Goal: Task Accomplishment & Management: Manage account settings

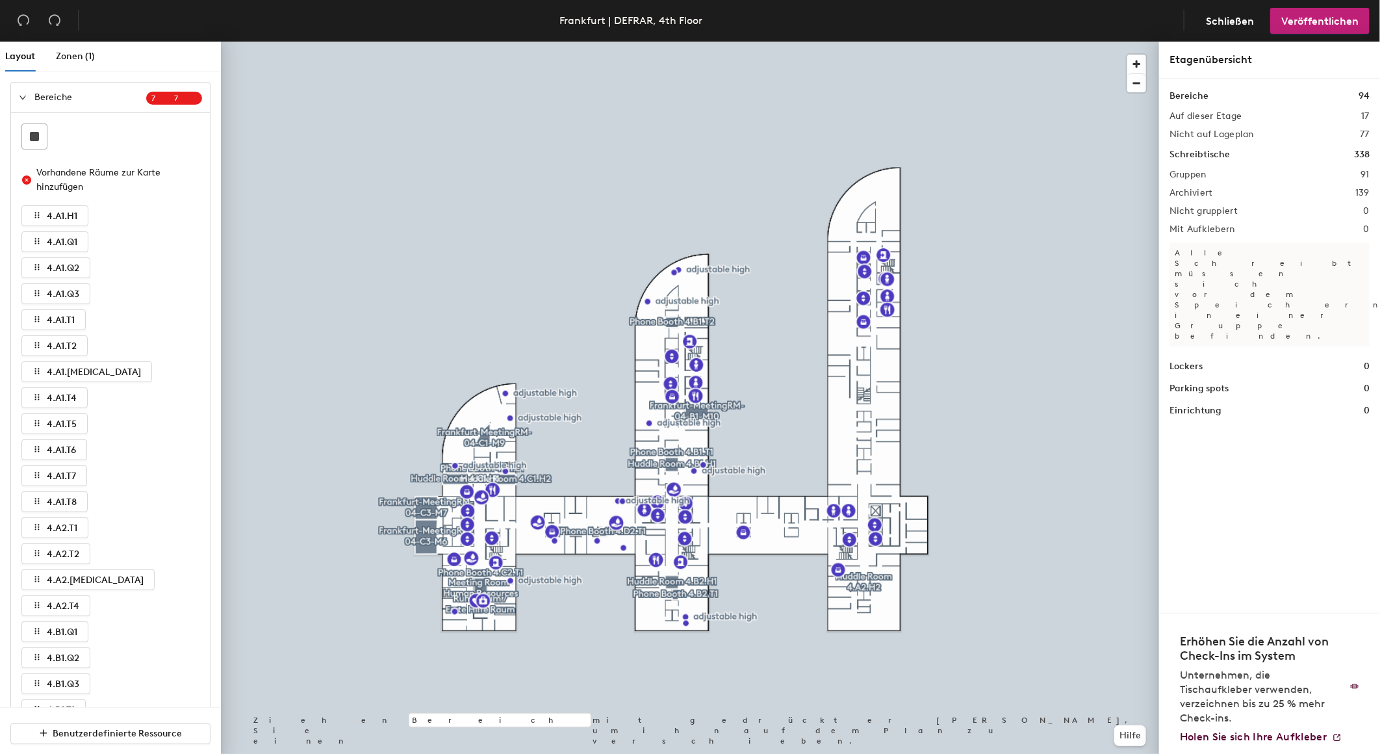
click at [25, 101] on icon "expanded" at bounding box center [23, 98] width 8 height 8
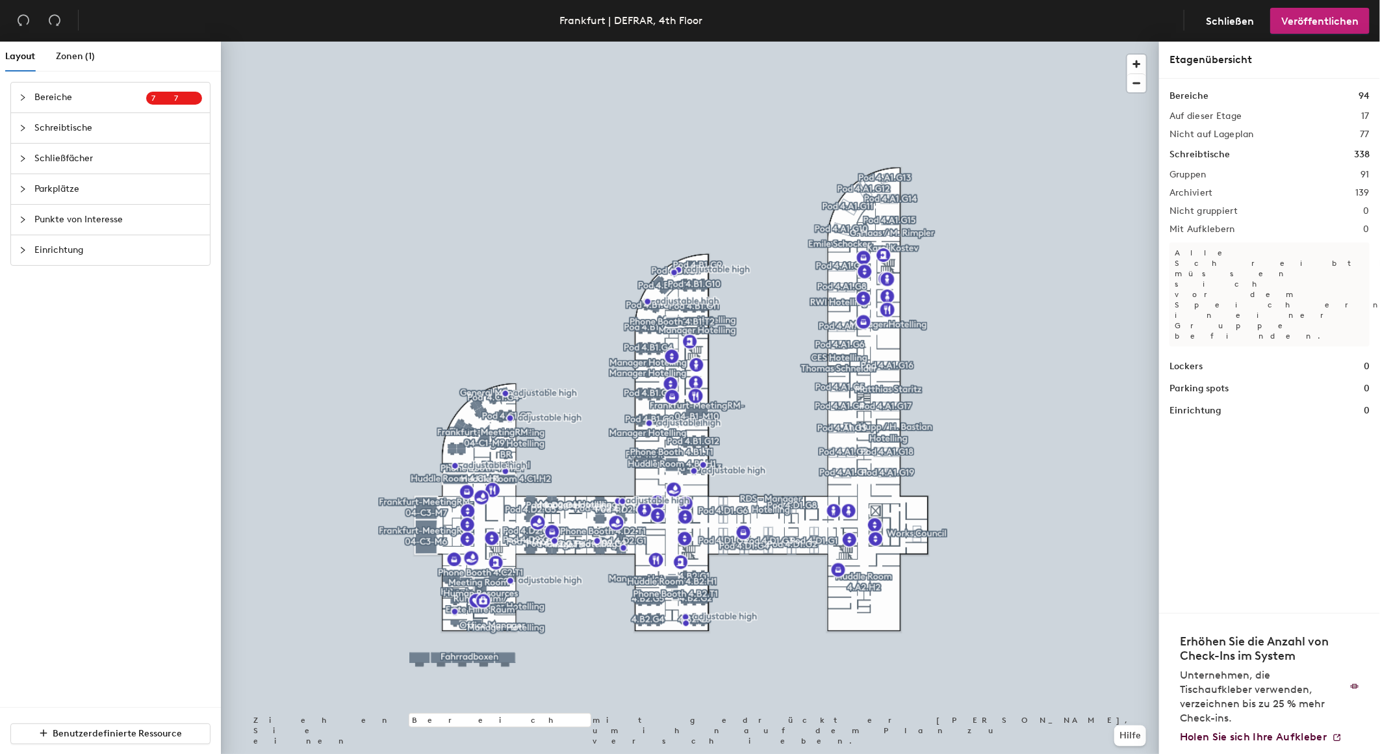
click at [50, 127] on span "Schreibtische" at bounding box center [118, 128] width 168 height 30
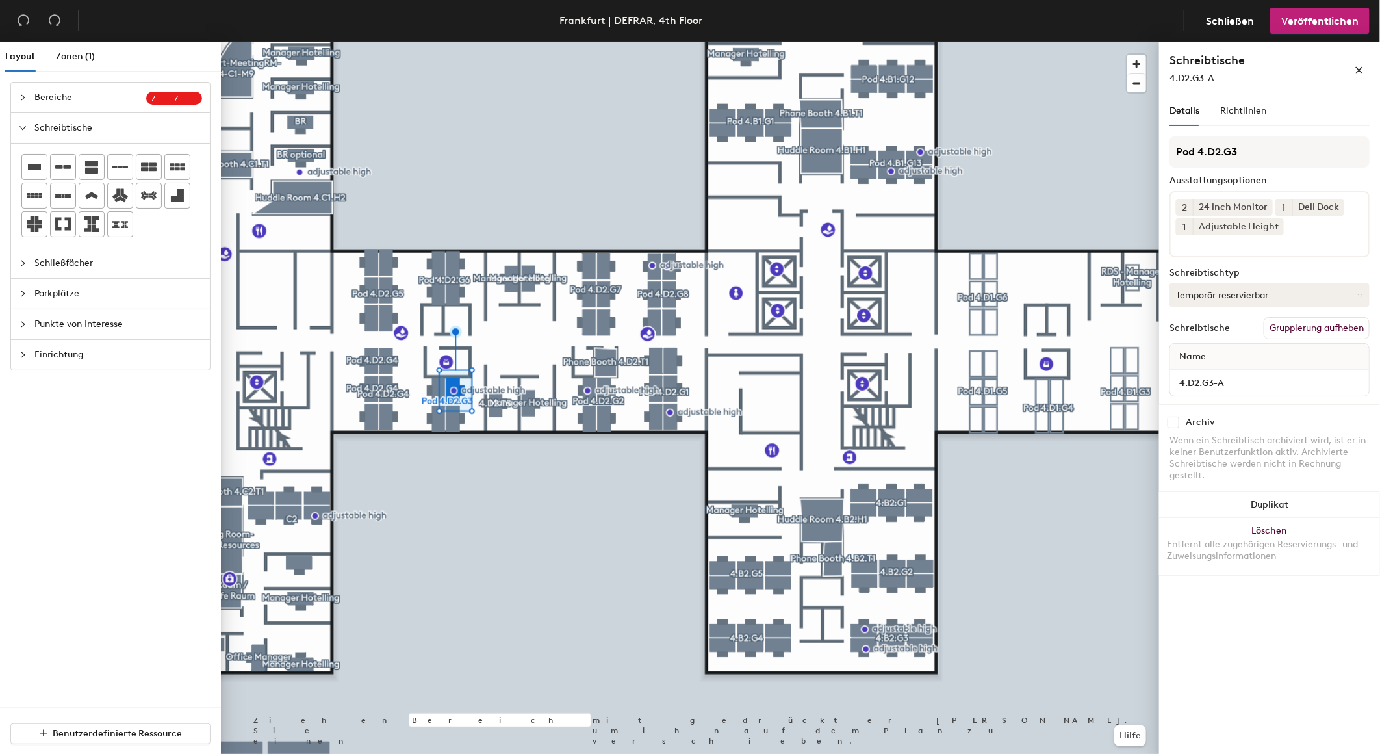
click at [1234, 294] on button "Temporär reservierbar" at bounding box center [1269, 294] width 200 height 23
click at [1216, 330] on div "Zugewiesen" at bounding box center [1235, 334] width 130 height 19
click at [1313, 25] on span "Veröffentlichen" at bounding box center [1319, 21] width 77 height 12
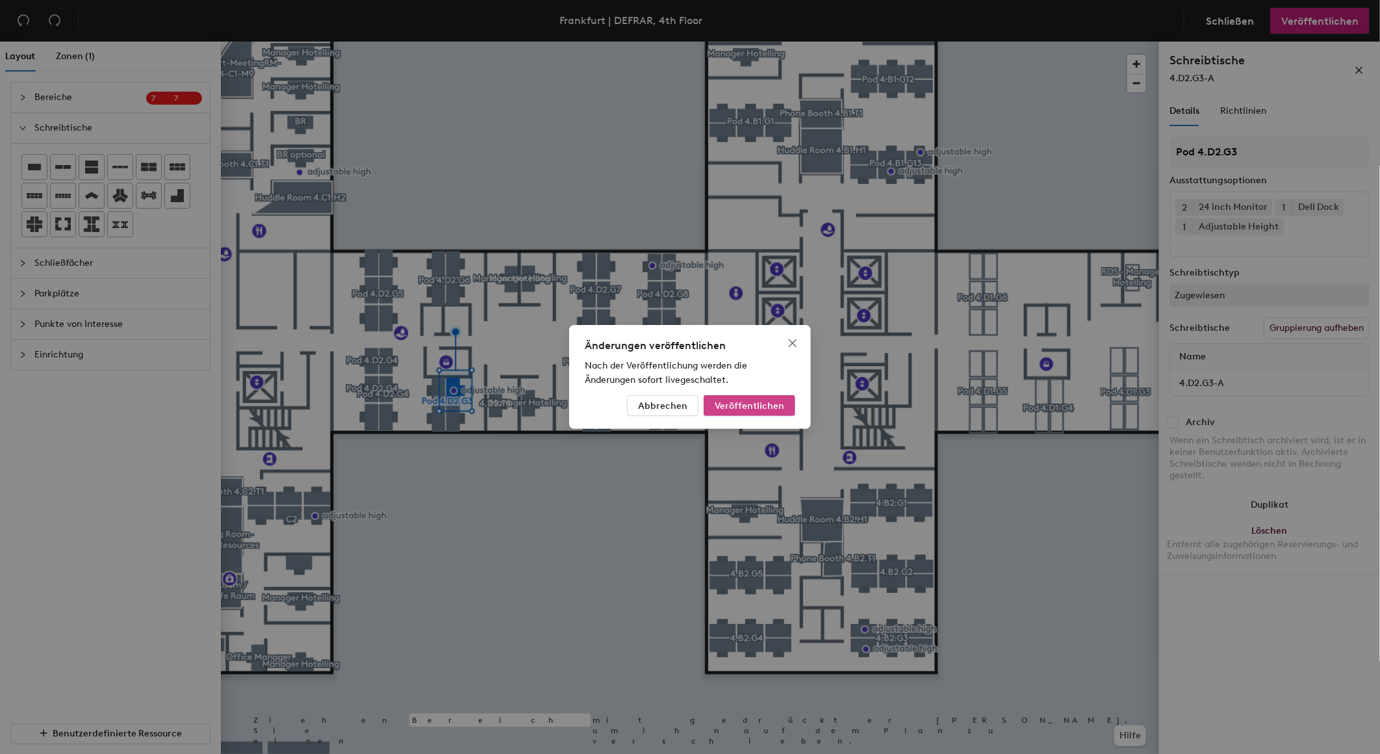
click at [774, 405] on span "Veröffentlichen" at bounding box center [750, 405] width 70 height 11
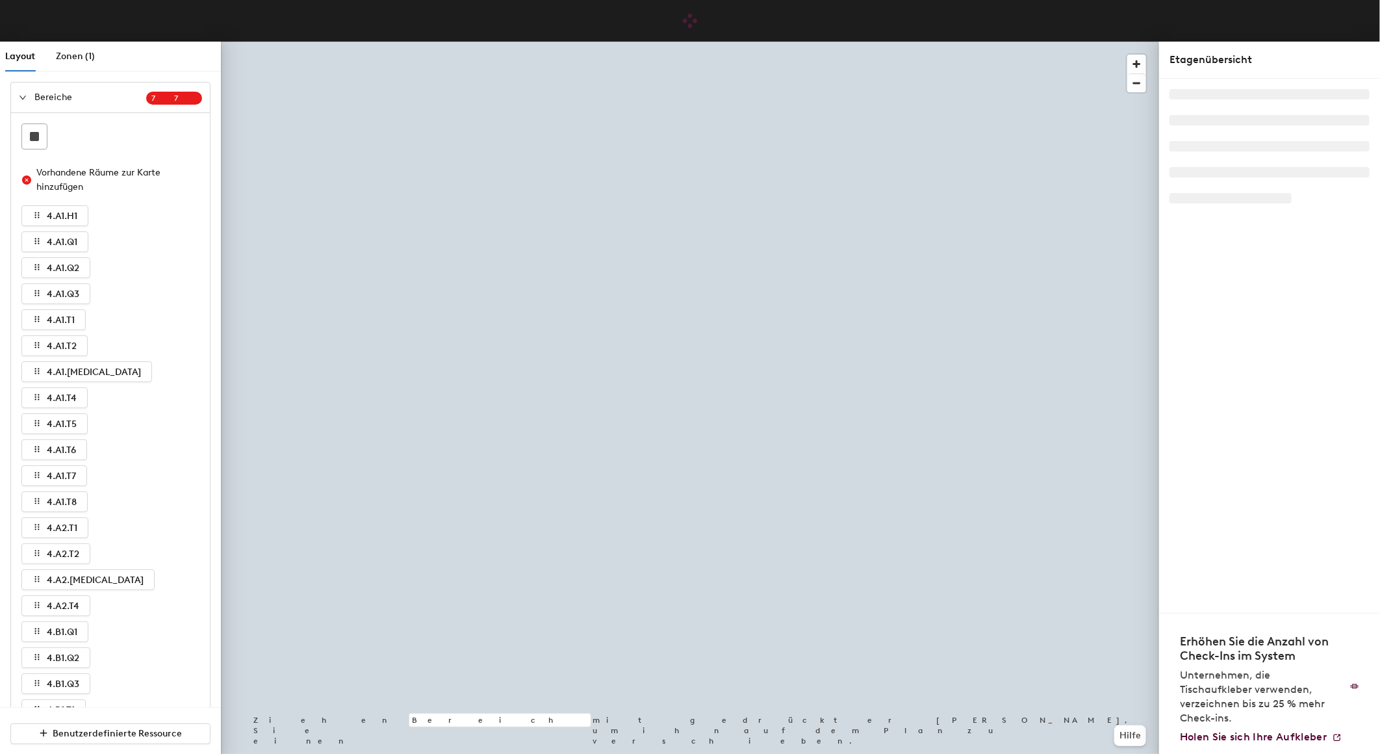
click at [21, 99] on icon "expanded" at bounding box center [23, 98] width 8 height 8
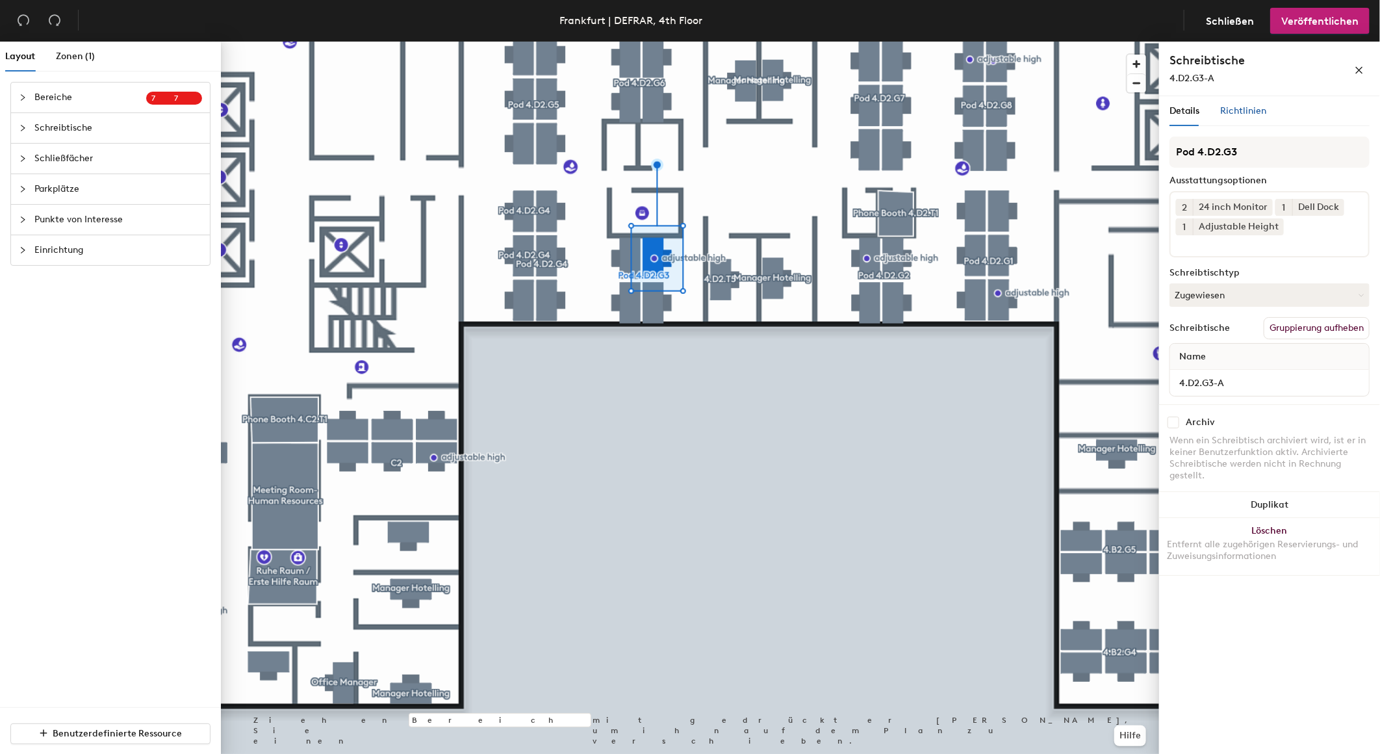
click at [1247, 112] on span "Richtlinien" at bounding box center [1243, 110] width 46 height 11
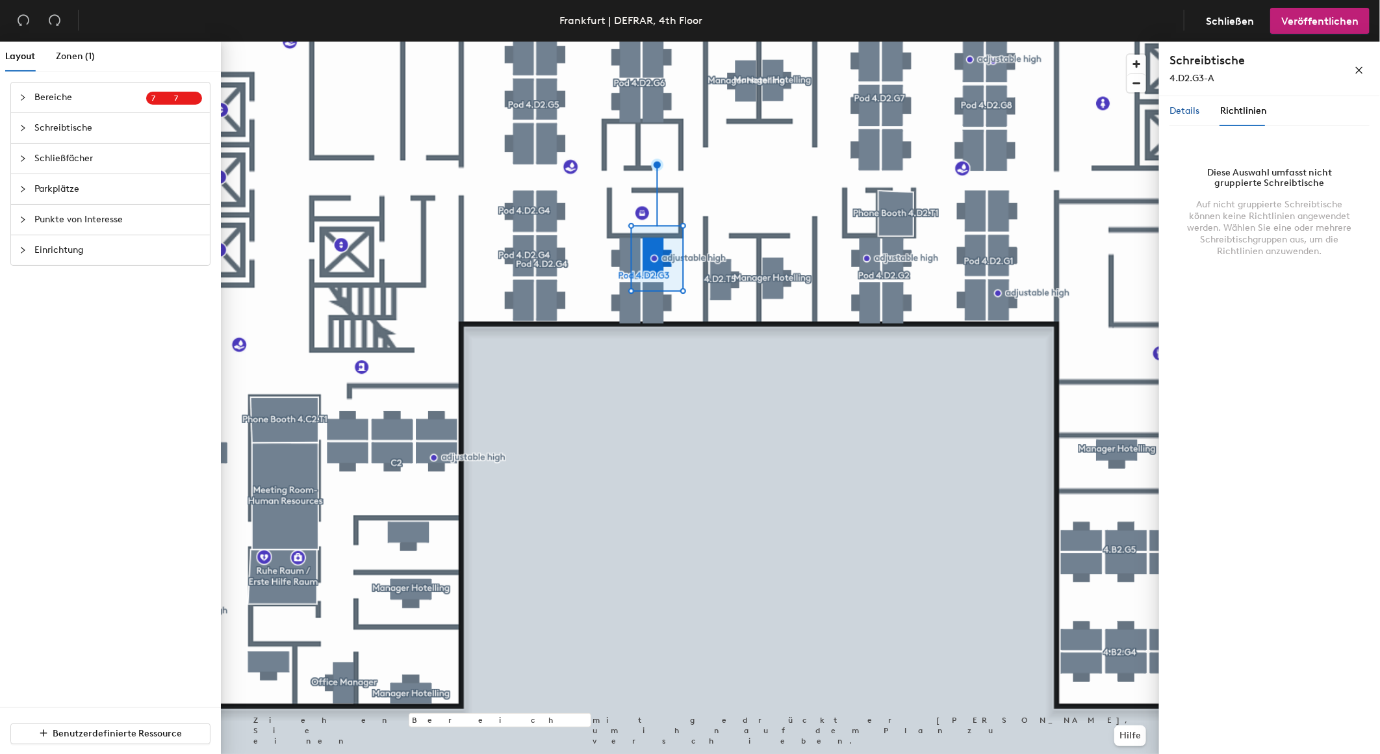
click at [1184, 110] on span "Details" at bounding box center [1184, 110] width 30 height 11
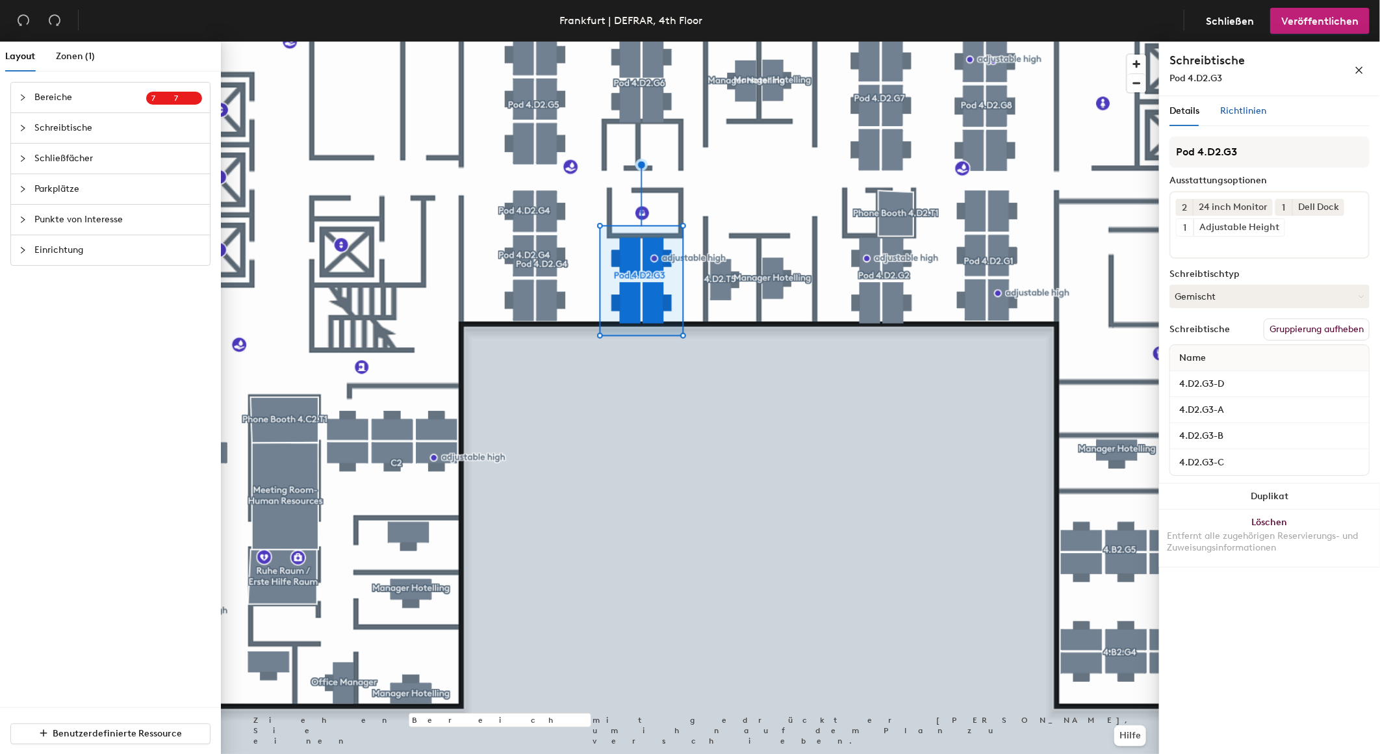
click at [1253, 108] on span "Richtlinien" at bounding box center [1243, 110] width 46 height 11
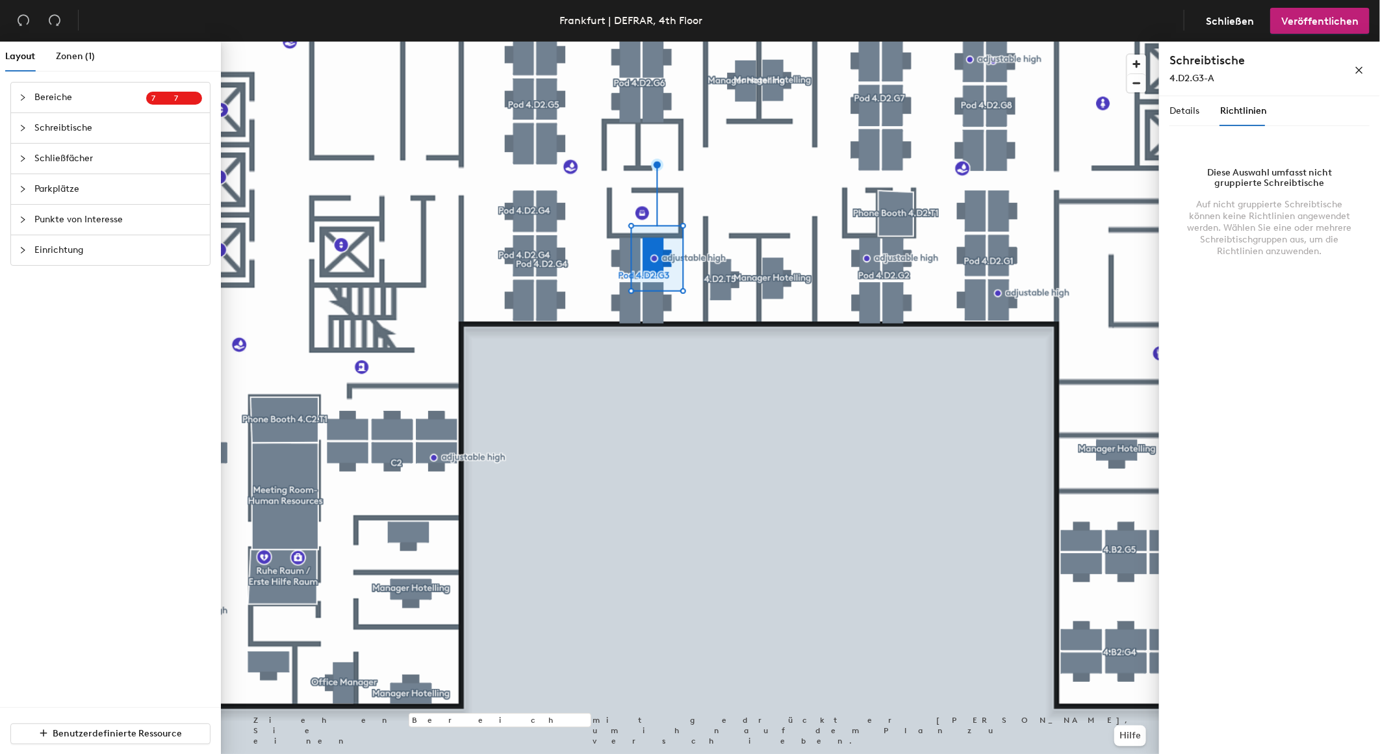
click at [1250, 112] on span "Richtlinien" at bounding box center [1243, 110] width 46 height 11
click at [1257, 173] on div "Diese Auswahl umfasst nicht gruppierte Schreibtische" at bounding box center [1269, 178] width 169 height 21
click at [1193, 110] on span "Details" at bounding box center [1184, 110] width 30 height 11
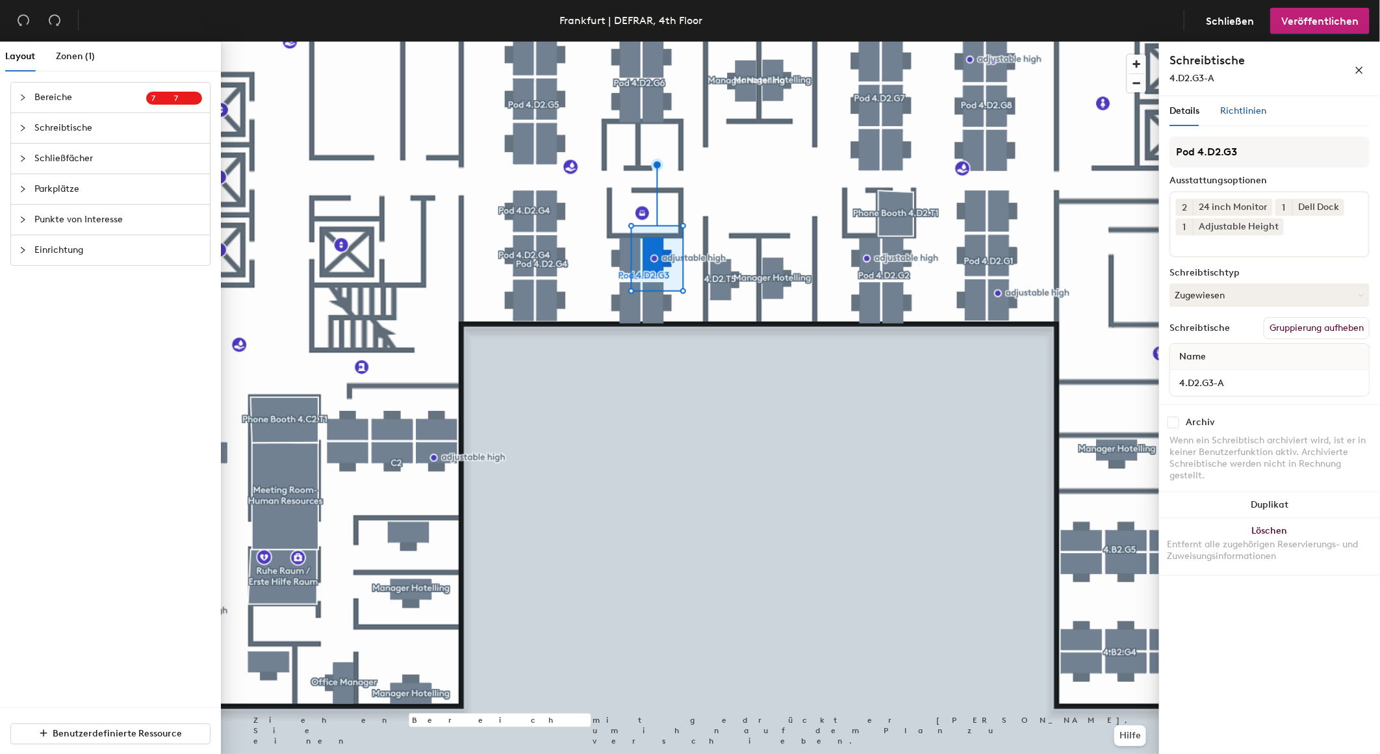
click at [1243, 114] on span "Richtlinien" at bounding box center [1243, 110] width 46 height 11
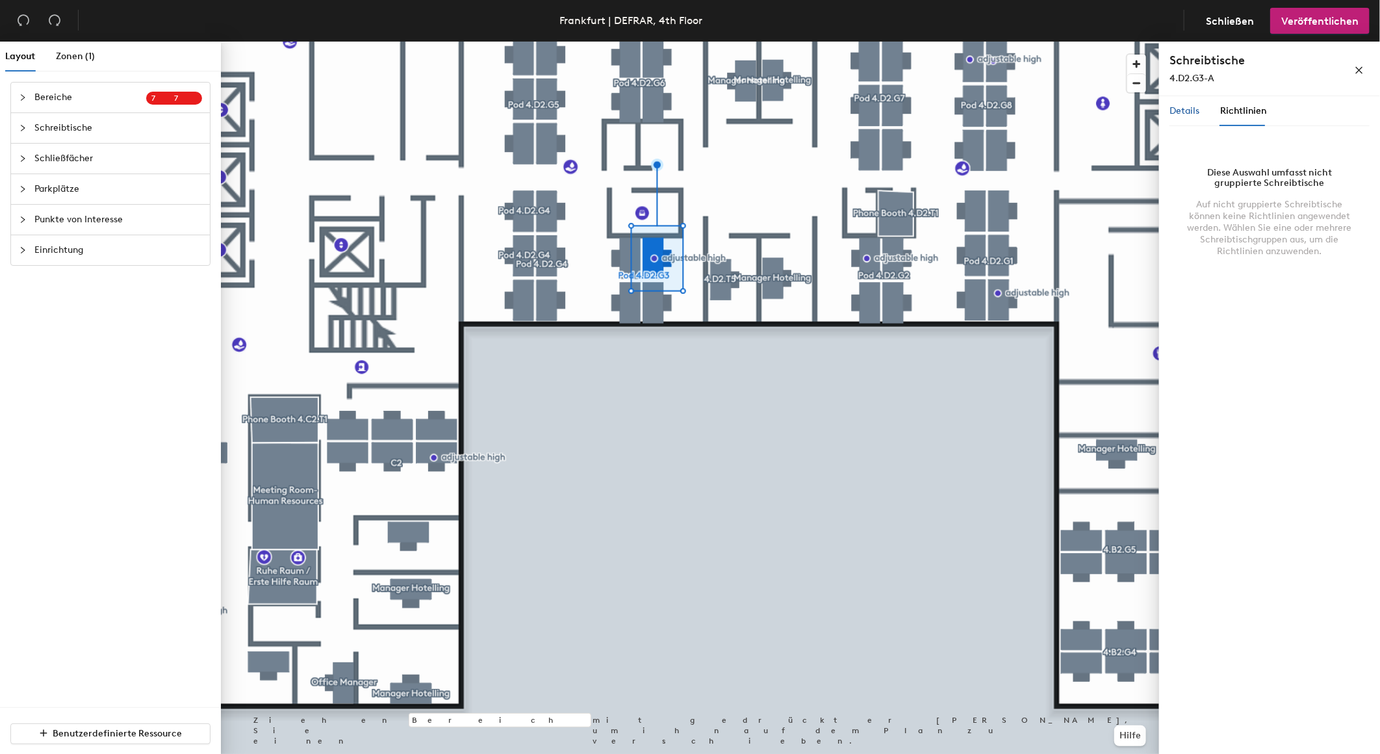
click at [1189, 111] on span "Details" at bounding box center [1184, 110] width 30 height 11
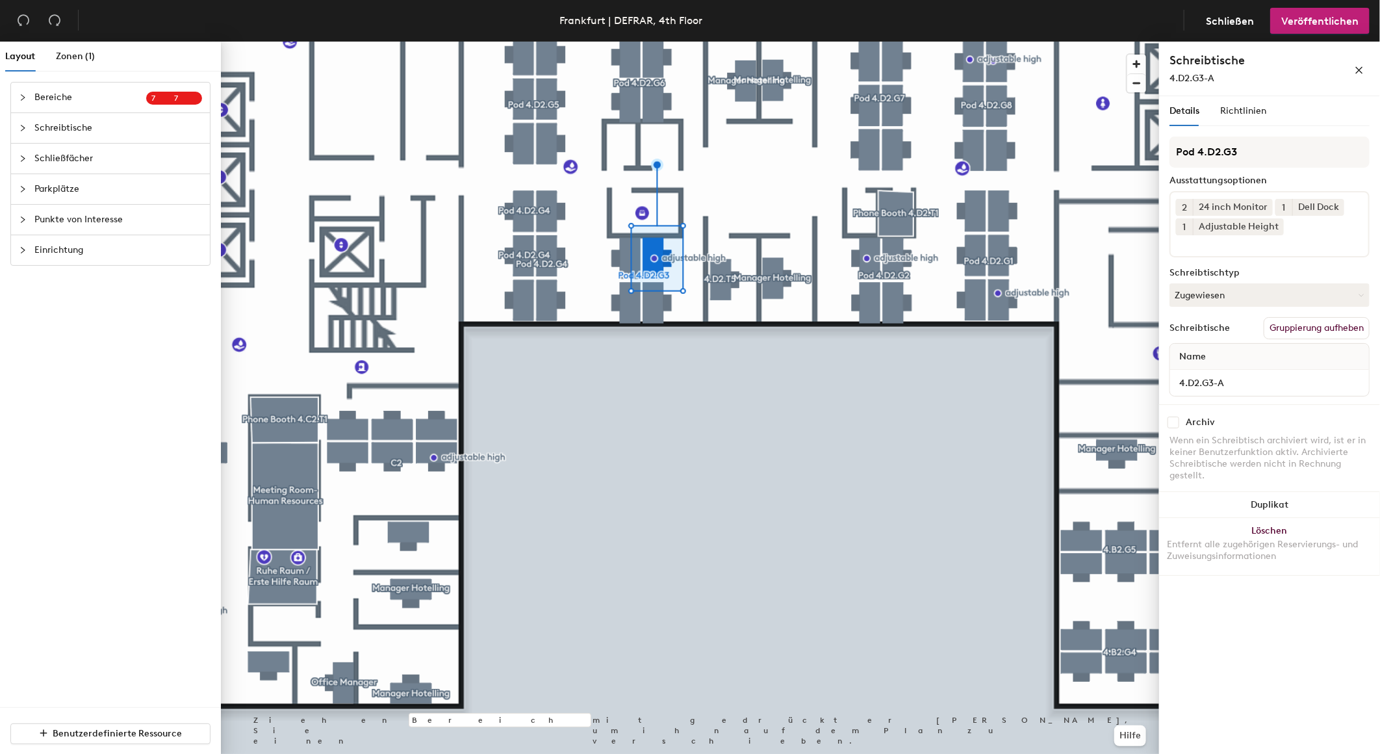
click at [1303, 325] on button "Gruppierung aufheben" at bounding box center [1317, 328] width 106 height 22
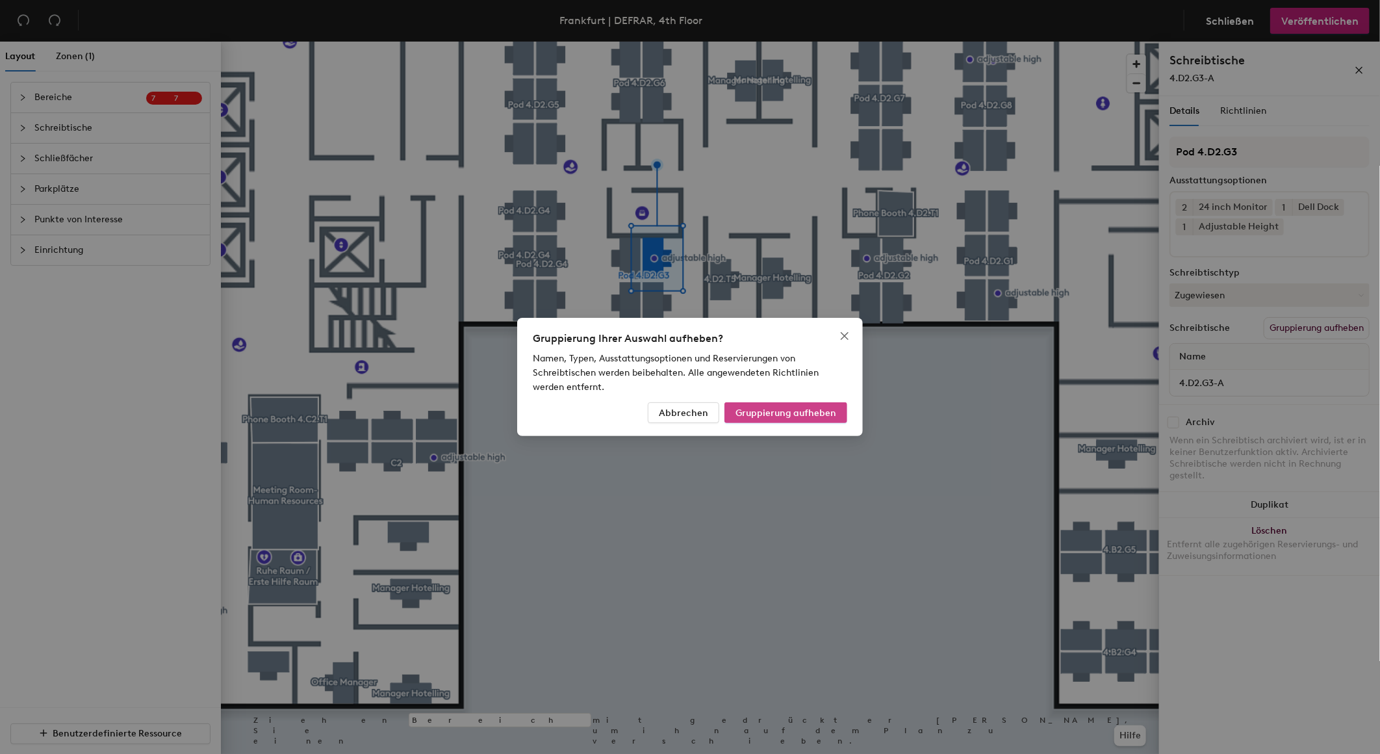
click at [791, 411] on span "Gruppierung aufheben" at bounding box center [785, 412] width 101 height 11
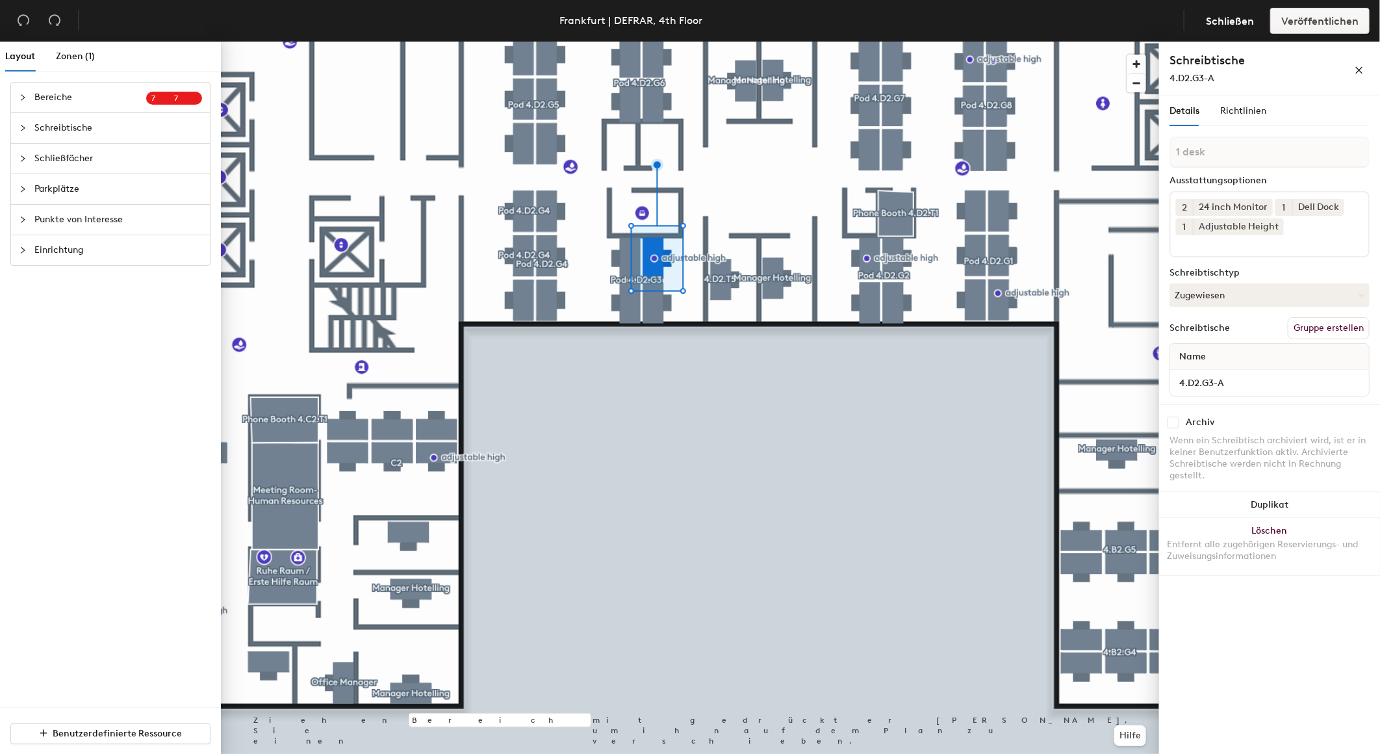
click at [1309, 321] on button "Gruppe erstellen" at bounding box center [1329, 328] width 82 height 22
click at [1128, 155] on div "Layout Zonen (1) Bereiche 7 7 Vorhandene Räume zur Karte hinzufügen 4.A1.H1 4.A…" at bounding box center [690, 400] width 1380 height 717
type input "4.D2.G3-A"
click at [1248, 99] on div "Richtlinien" at bounding box center [1243, 111] width 46 height 30
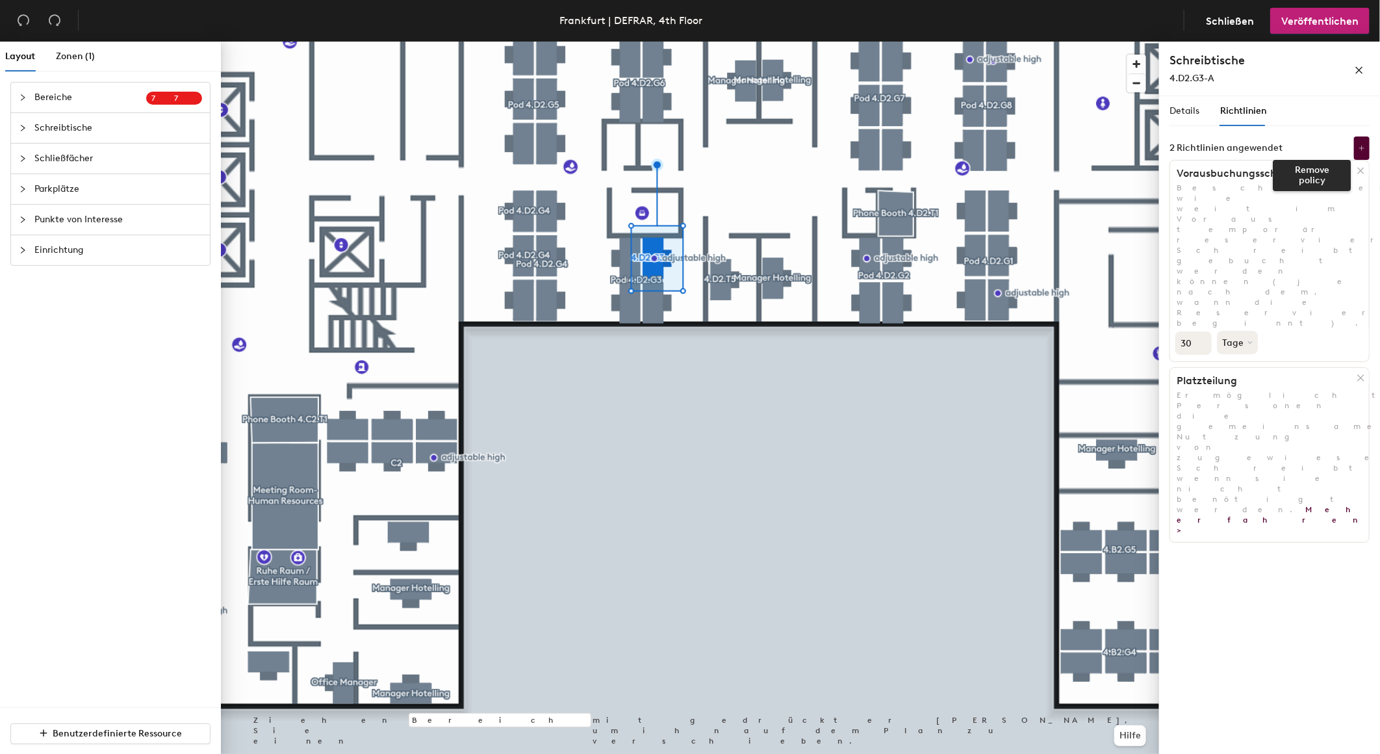
click at [1362, 171] on icon at bounding box center [1361, 171] width 10 height 10
click at [1189, 112] on span "Details" at bounding box center [1184, 110] width 30 height 11
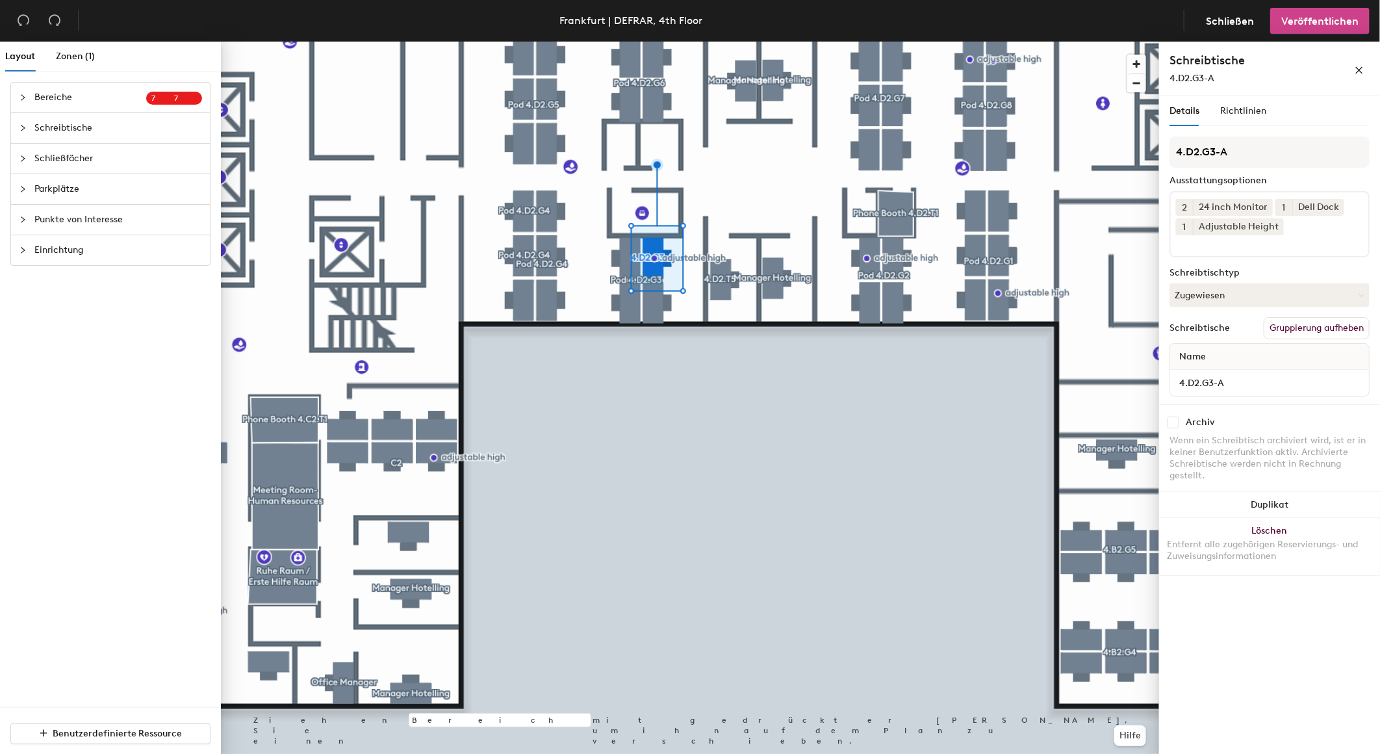
click at [1312, 22] on span "Veröffentlichen" at bounding box center [1319, 21] width 77 height 12
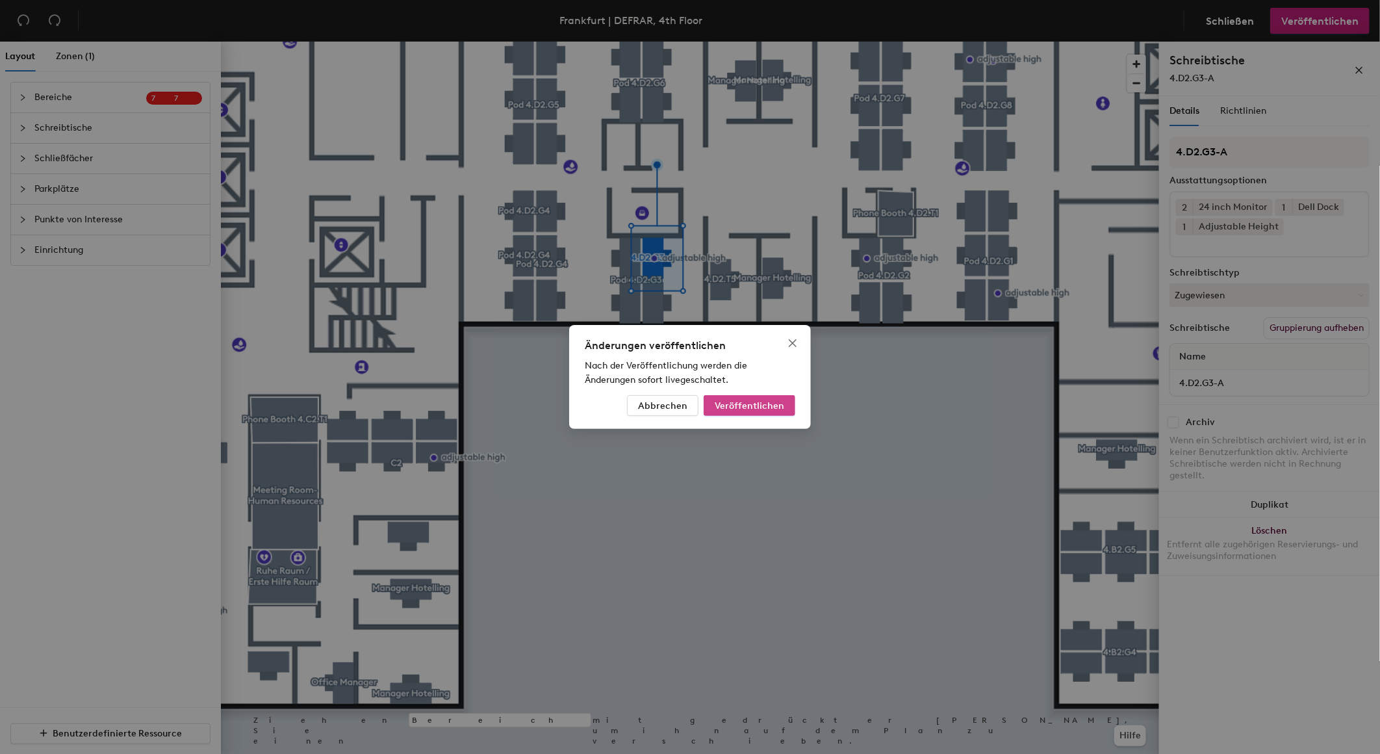
click at [772, 401] on span "Veröffentlichen" at bounding box center [750, 405] width 70 height 11
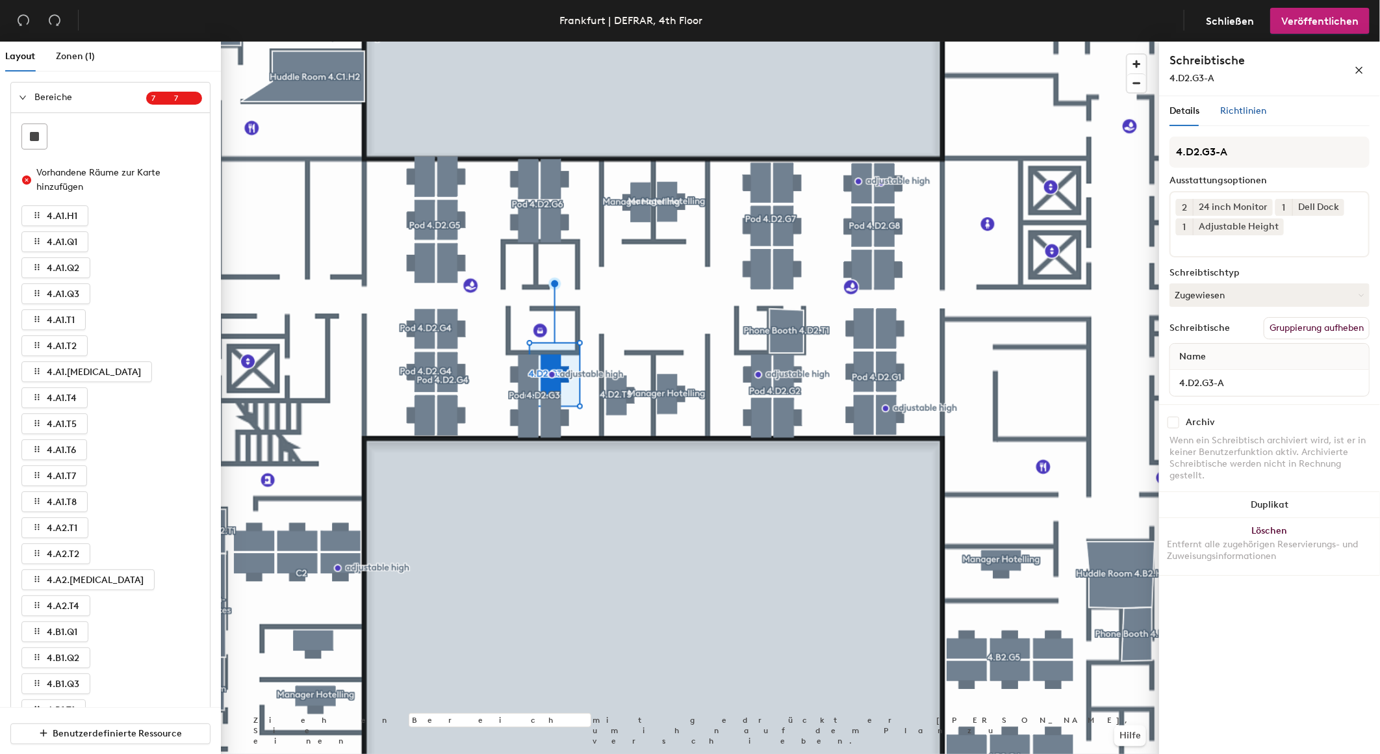
click at [1244, 105] on div "Richtlinien" at bounding box center [1243, 111] width 46 height 14
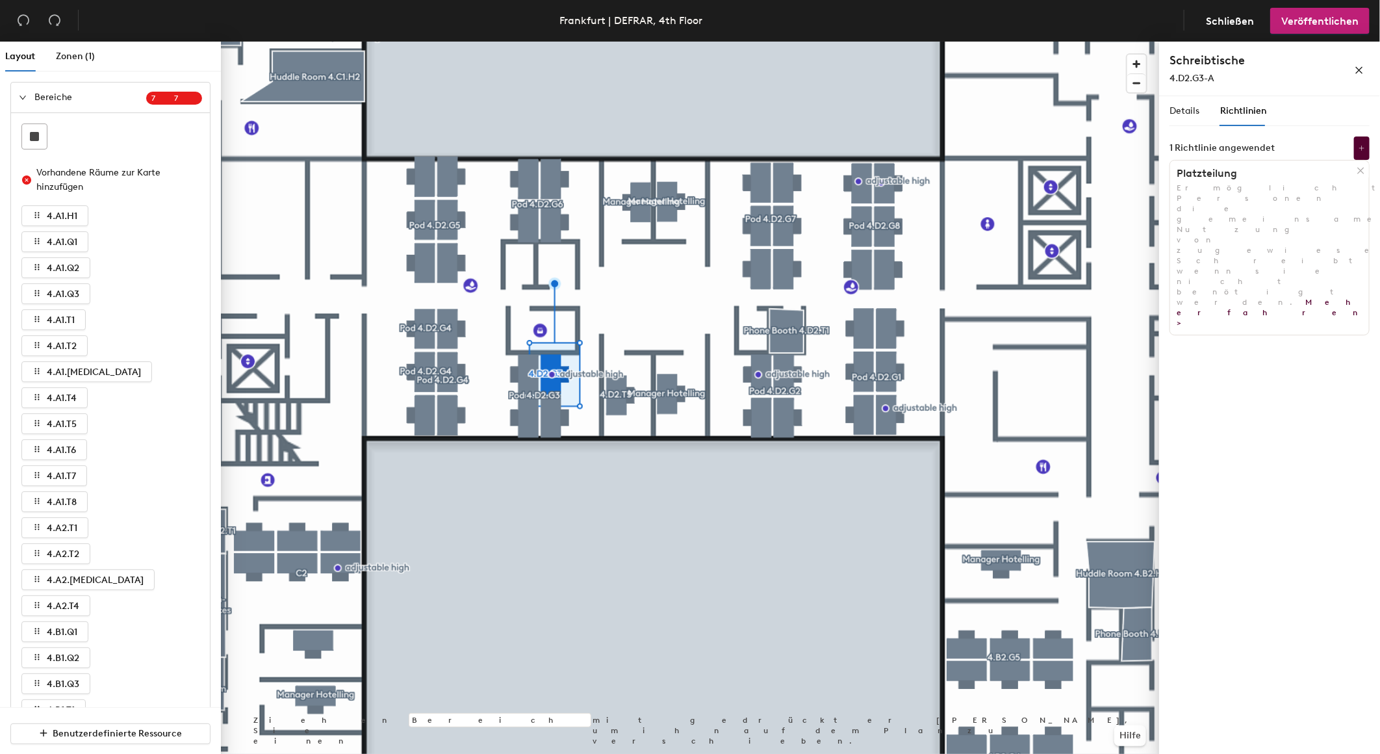
click at [1358, 171] on icon at bounding box center [1361, 171] width 10 height 10
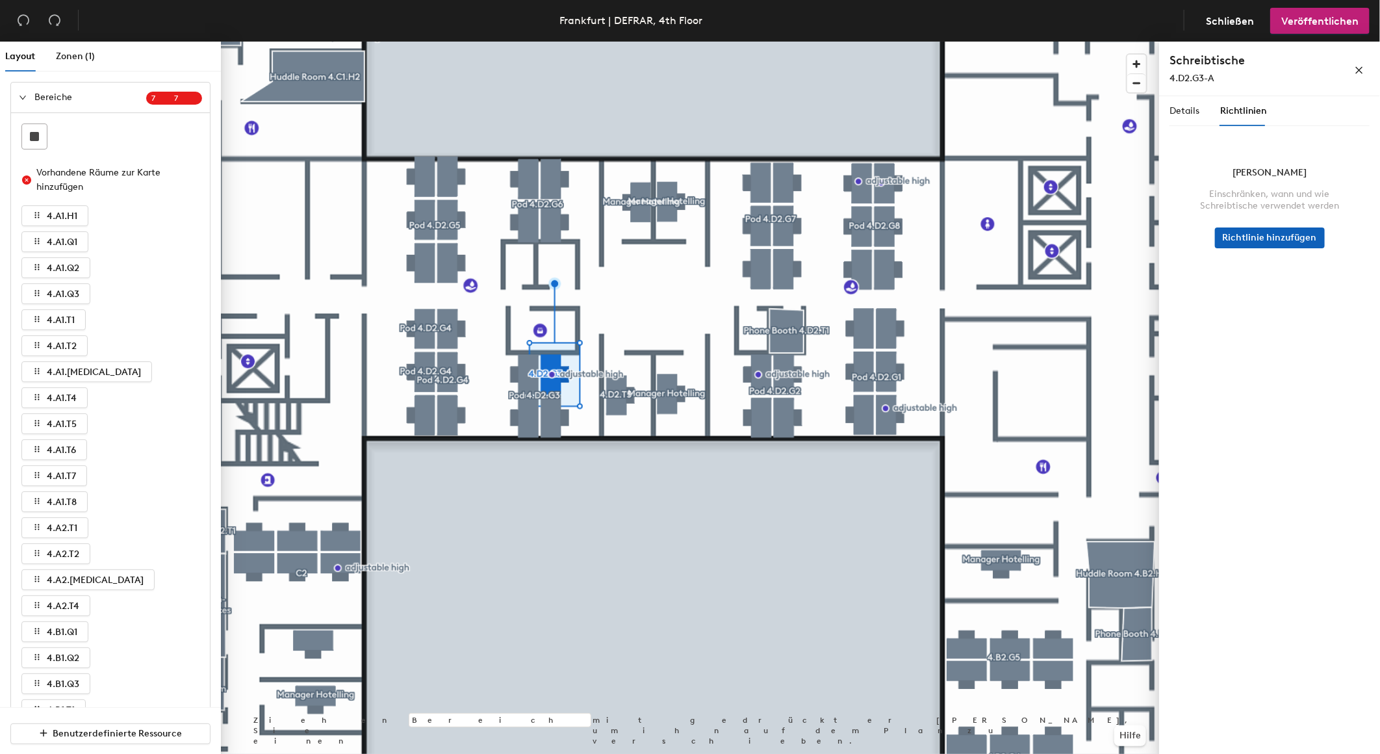
click at [1270, 236] on button "Richtlinie hinzufügen" at bounding box center [1270, 237] width 110 height 21
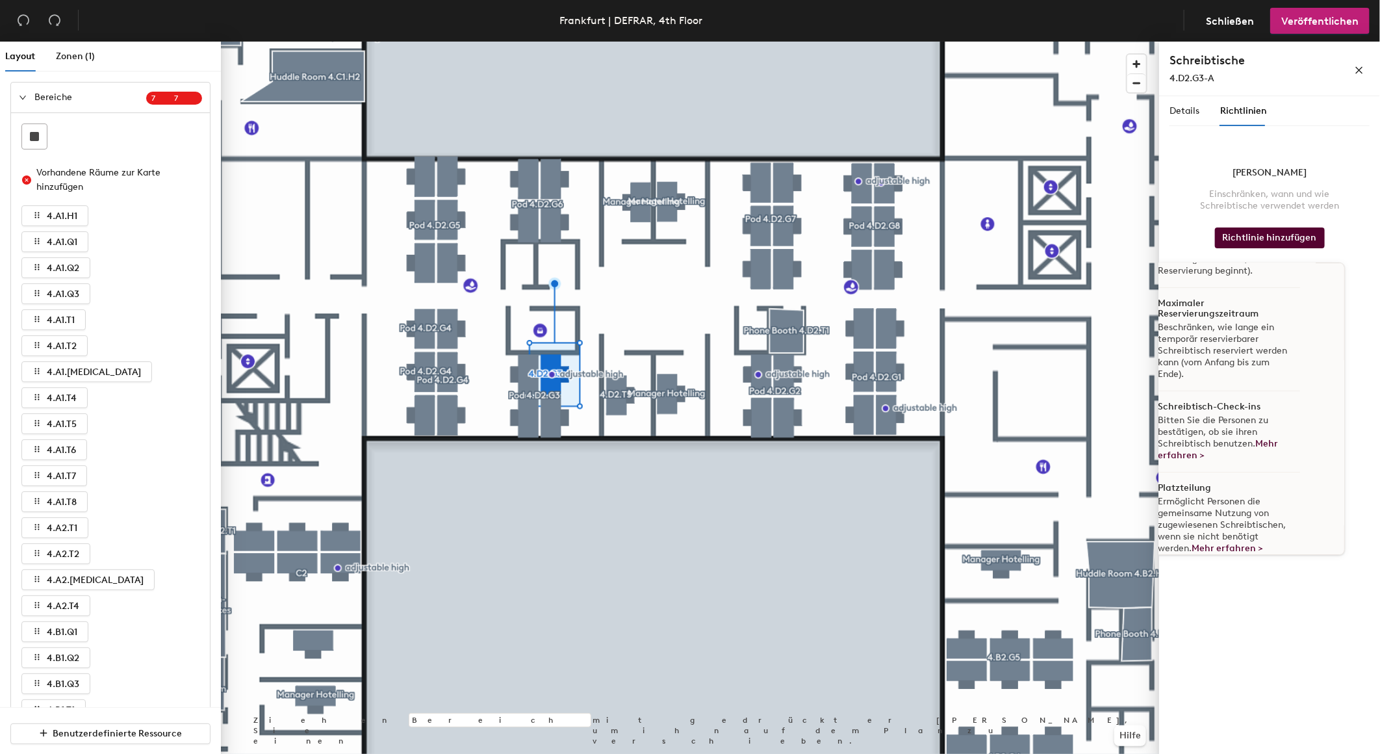
scroll to position [79, 0]
click at [1246, 515] on span "Ermöglicht Personen die gemeinsame Nutzung von zugewiesenen Schreibtischen, wen…" at bounding box center [1222, 514] width 128 height 58
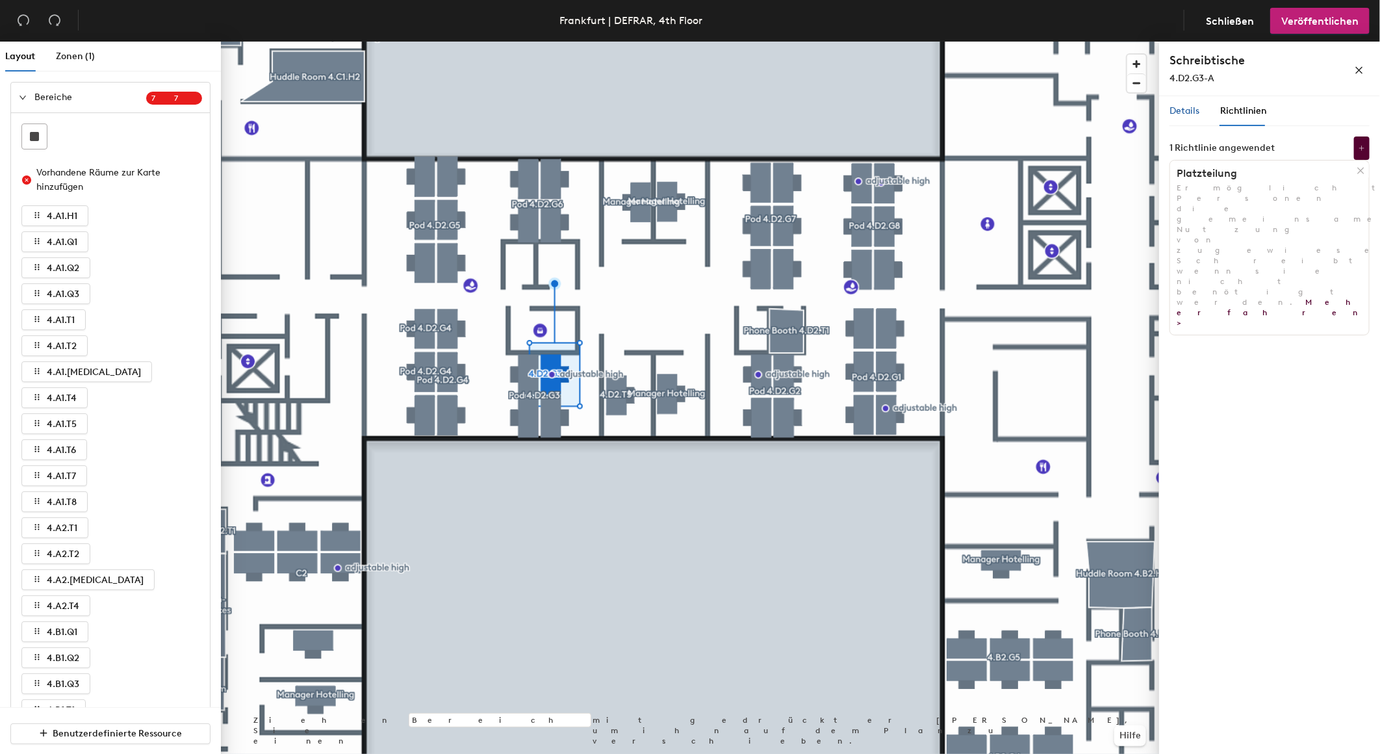
click at [1189, 112] on span "Details" at bounding box center [1184, 110] width 30 height 11
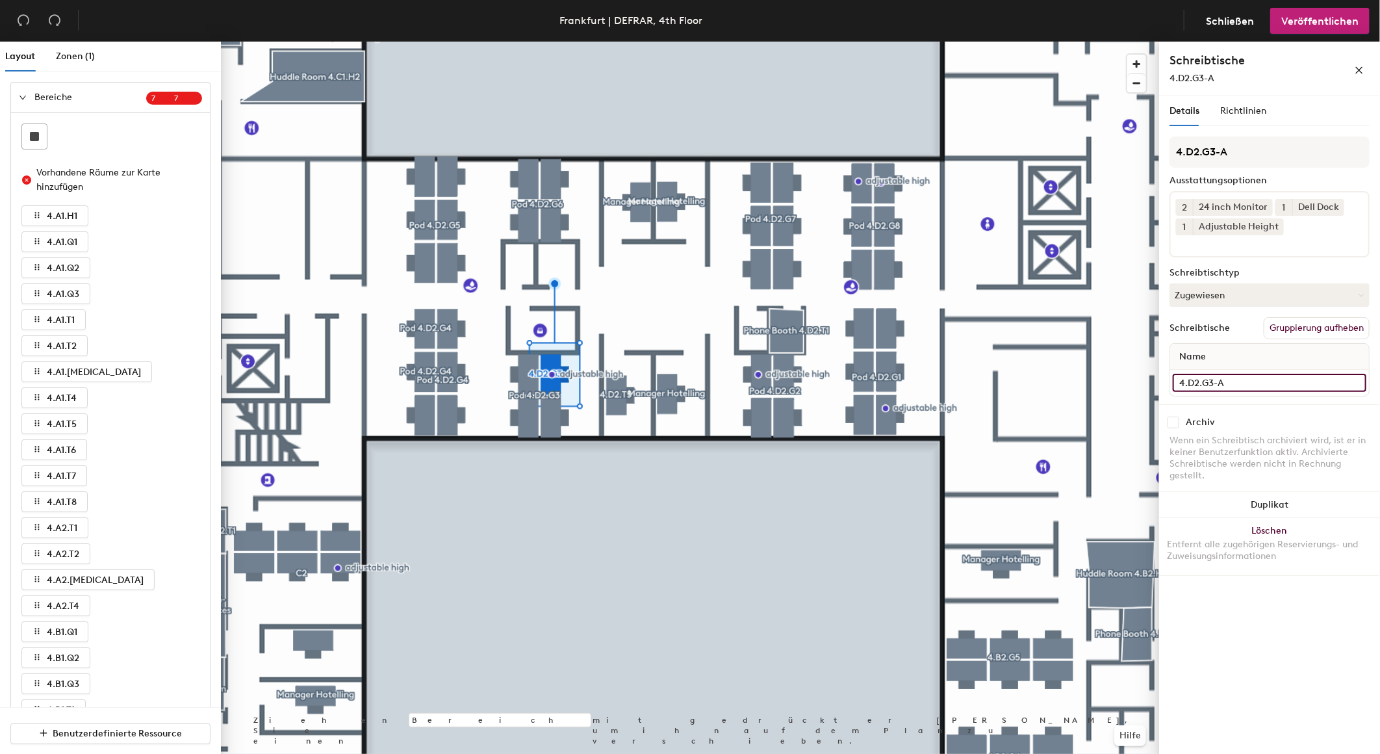
click at [1235, 382] on input "4.D2.G3-A" at bounding box center [1270, 383] width 194 height 18
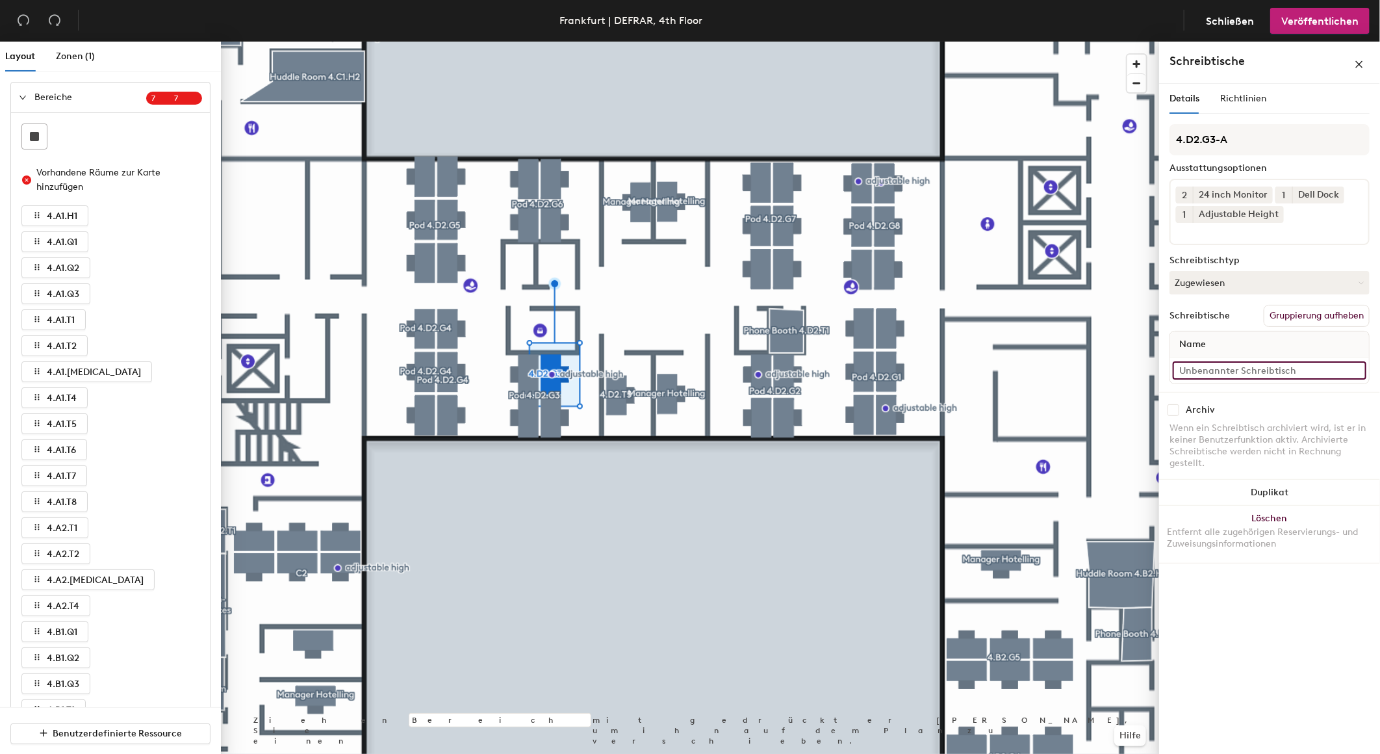
paste input "4.D2.G3-A"
type input "4.D2.G3-A"
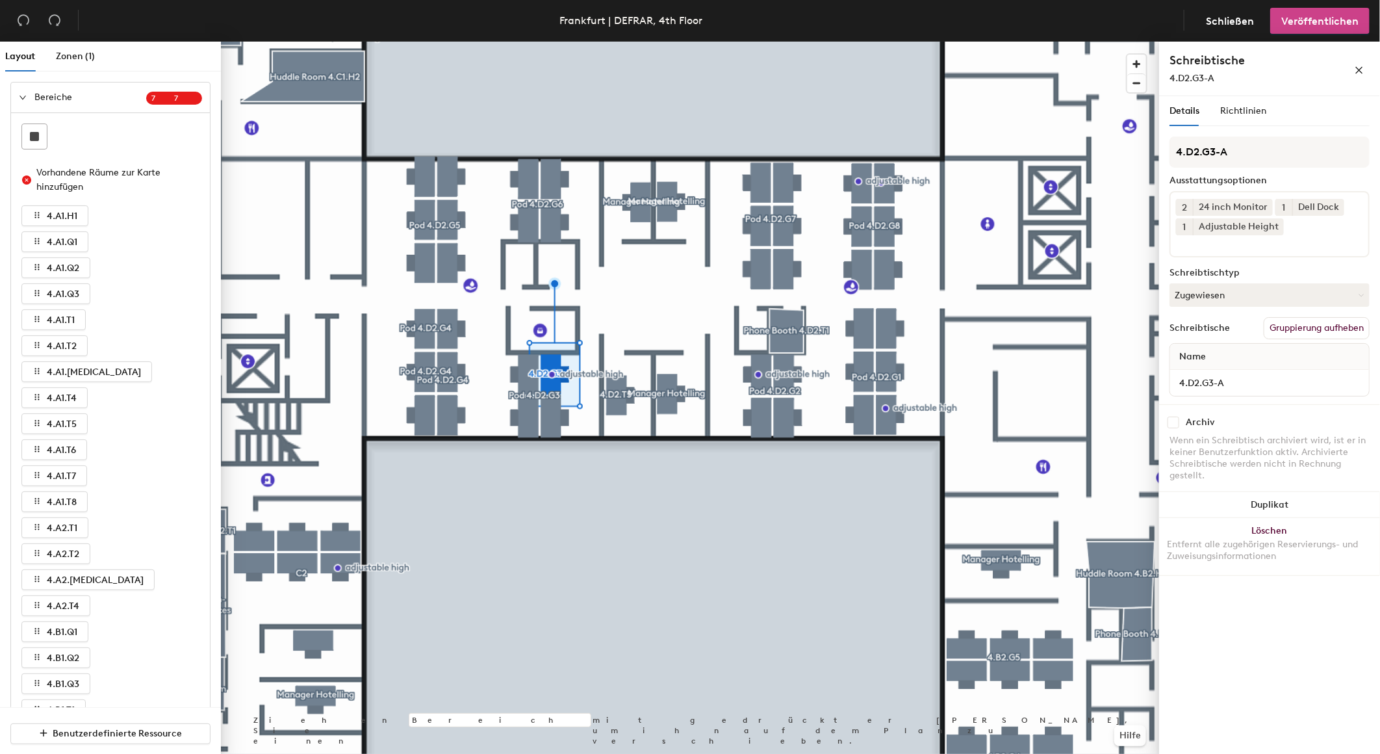
click at [1329, 23] on span "Veröffentlichen" at bounding box center [1319, 21] width 77 height 12
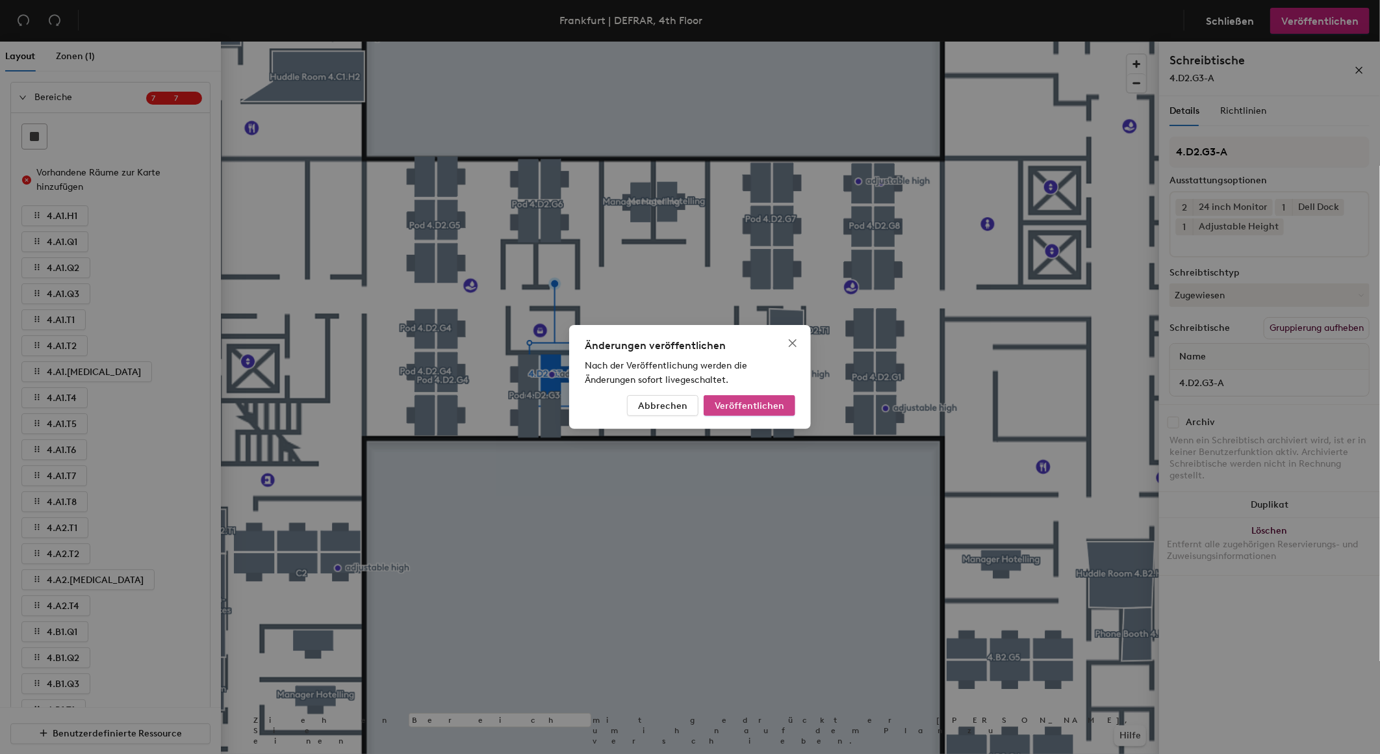
click at [758, 400] on span "Veröffentlichen" at bounding box center [750, 405] width 70 height 11
